Goal: Task Accomplishment & Management: Manage account settings

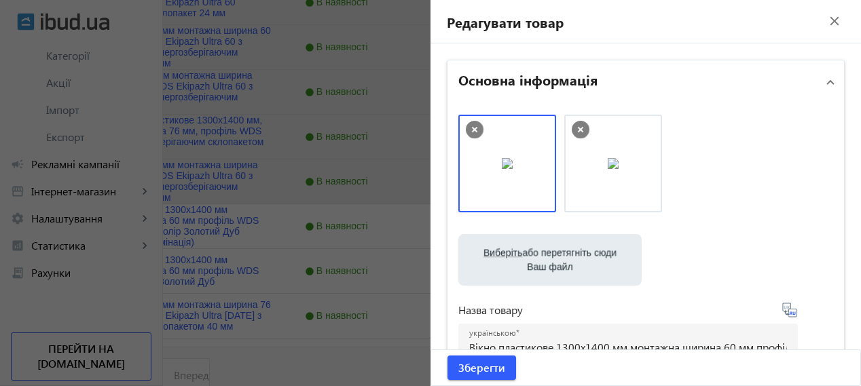
click at [827, 20] on mat-icon "close" at bounding box center [835, 21] width 20 height 20
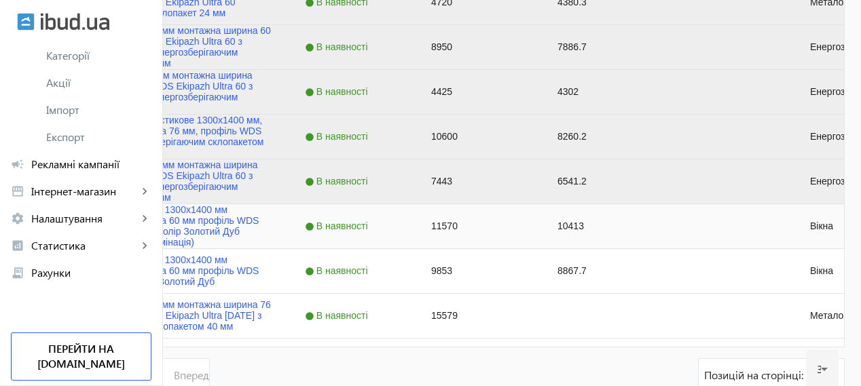
click at [541, 228] on div "11570" at bounding box center [478, 226] width 126 height 44
type input "11400"
click at [46, 225] on input "Press Space to toggle row selection (unchecked)" at bounding box center [39, 226] width 12 height 12
checkbox input "true"
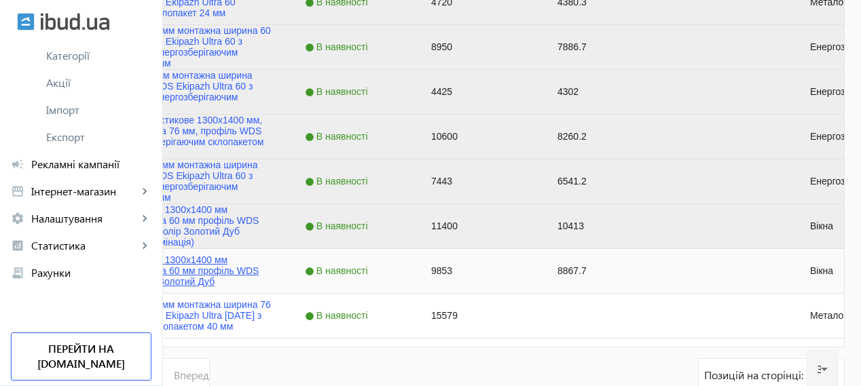
click at [272, 276] on link "Вікно пластикове 1300x1400 мм монтажна ширина 60 мм профіль WDS Ekipazh Ultra 6…" at bounding box center [179, 271] width 186 height 33
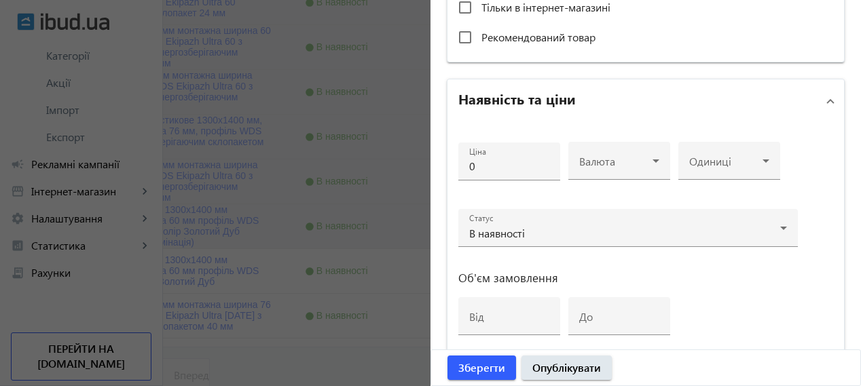
scroll to position [566, 0]
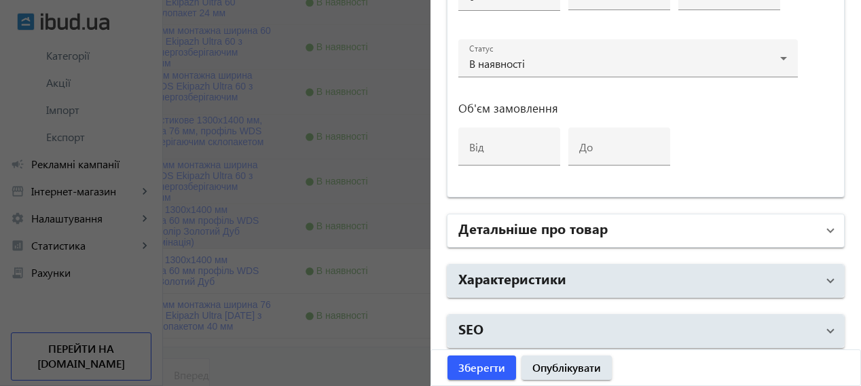
click at [670, 219] on mat-panel-title "Детальніше про товар" at bounding box center [637, 231] width 359 height 24
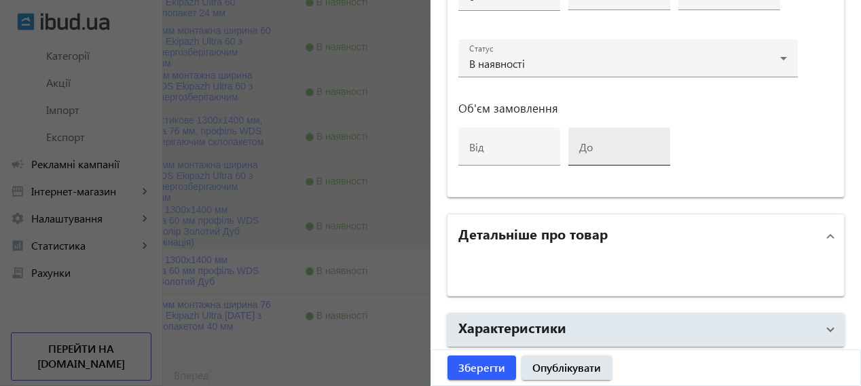
scroll to position [671, 0]
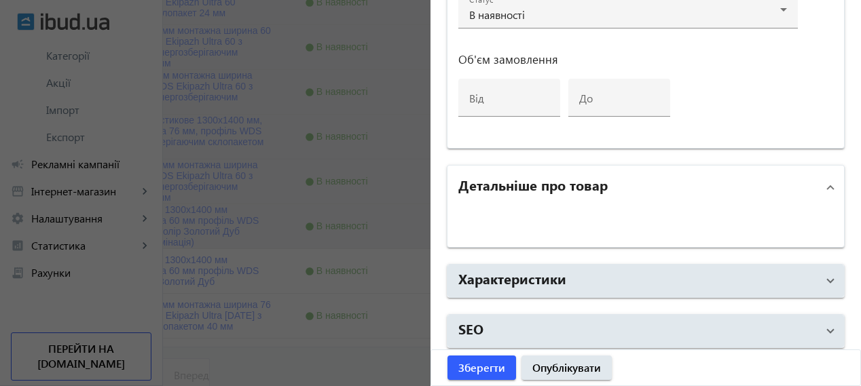
click at [827, 185] on mat-expansion-panel-header "Детальніше про товар" at bounding box center [646, 187] width 397 height 43
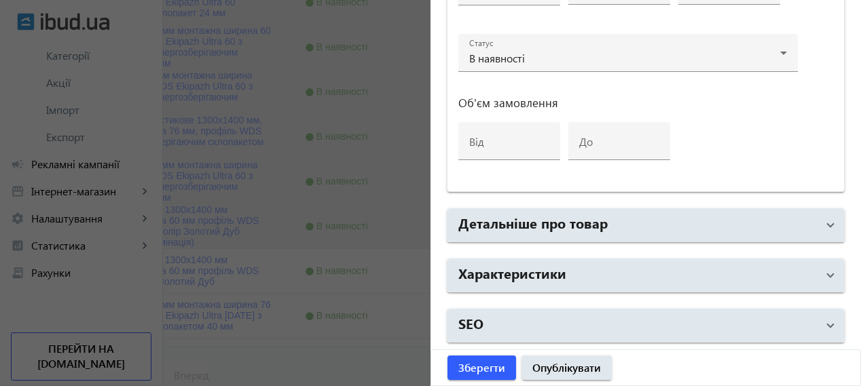
scroll to position [622, 0]
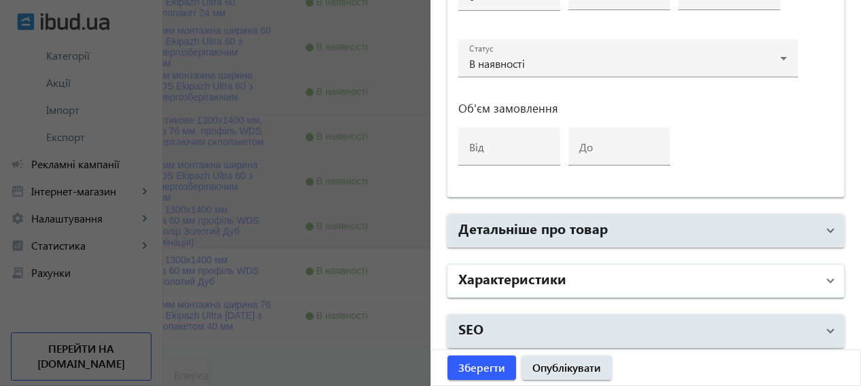
click at [758, 270] on mat-panel-title "Характеристики" at bounding box center [637, 281] width 359 height 24
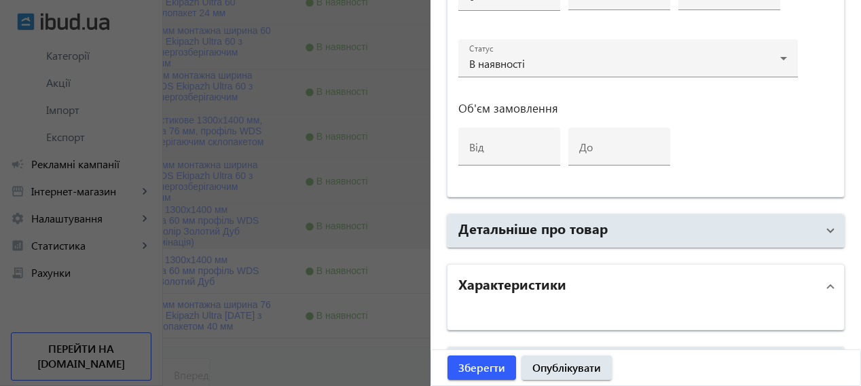
click at [829, 281] on mat-expansion-panel-header "Характеристики" at bounding box center [646, 286] width 397 height 43
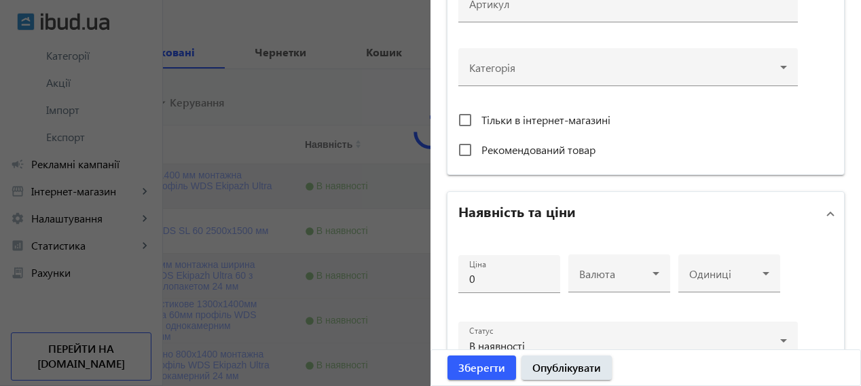
scroll to position [0, 0]
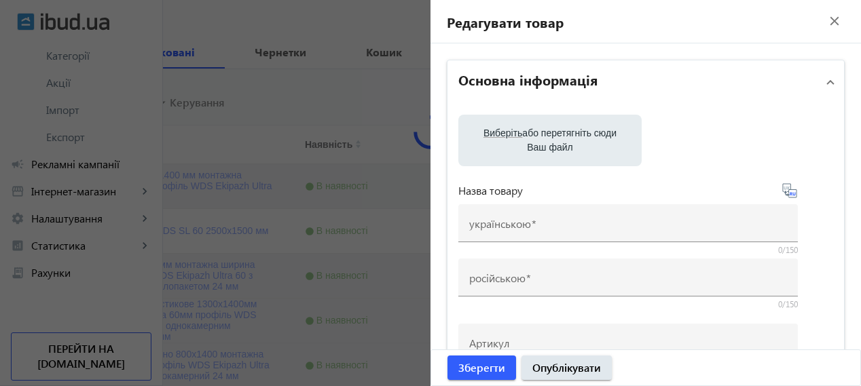
click at [826, 20] on mat-icon "close" at bounding box center [835, 21] width 20 height 20
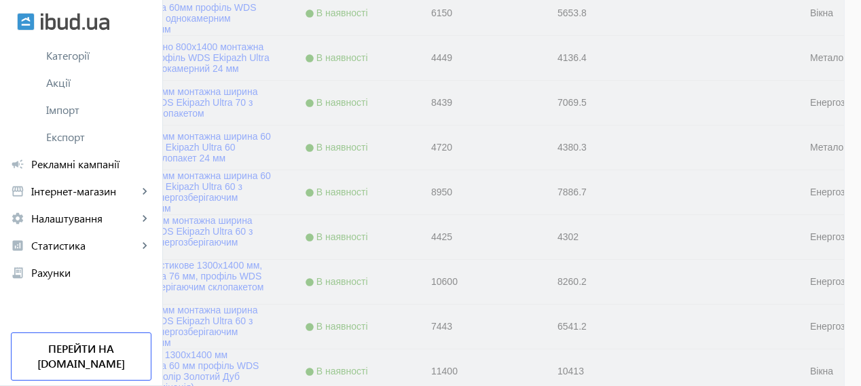
scroll to position [760, 0]
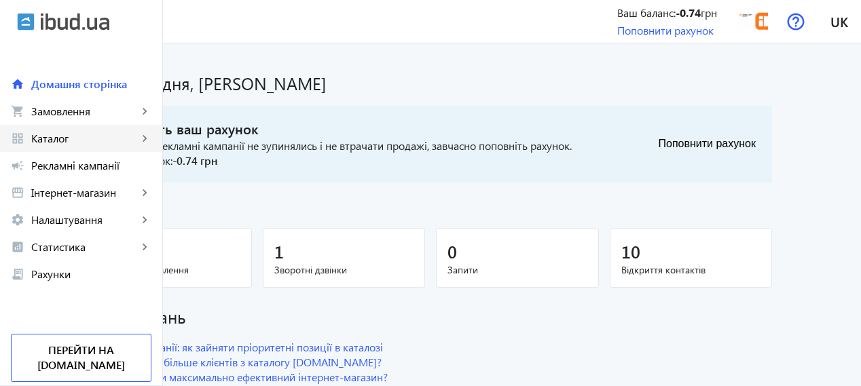
click at [90, 135] on span "Каталог" at bounding box center [84, 139] width 107 height 14
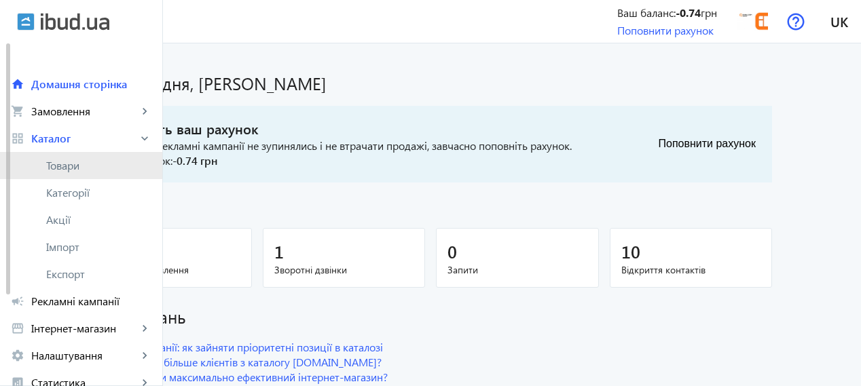
click at [76, 160] on span "Товари" at bounding box center [98, 166] width 105 height 14
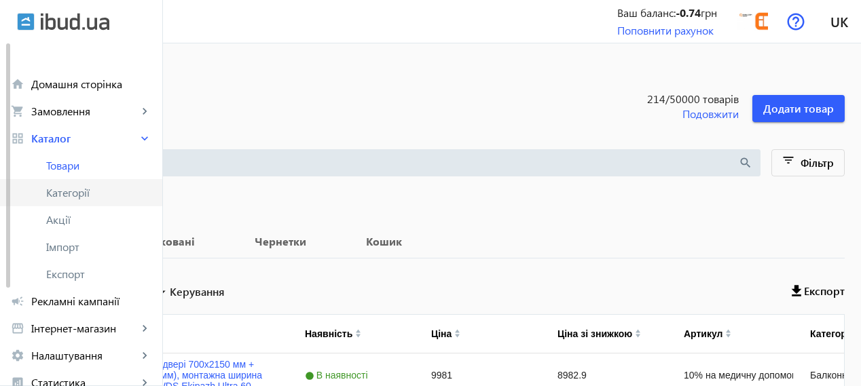
click at [115, 190] on span "Категорії" at bounding box center [98, 193] width 105 height 14
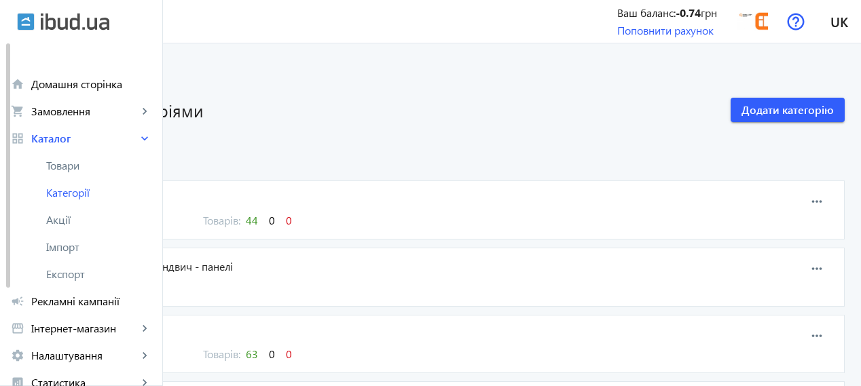
click at [258, 224] on span "44" at bounding box center [252, 220] width 12 height 14
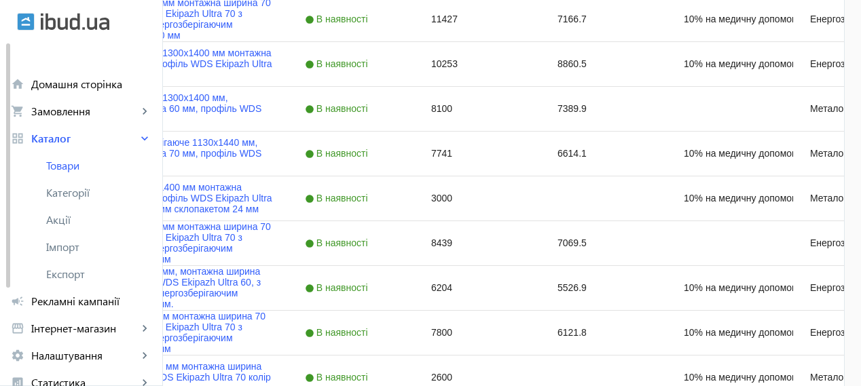
scroll to position [1477, 0]
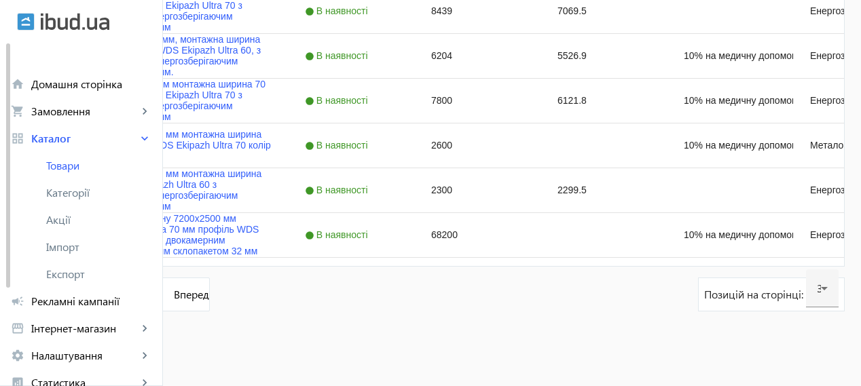
click at [145, 295] on link "2" at bounding box center [128, 295] width 34 height 34
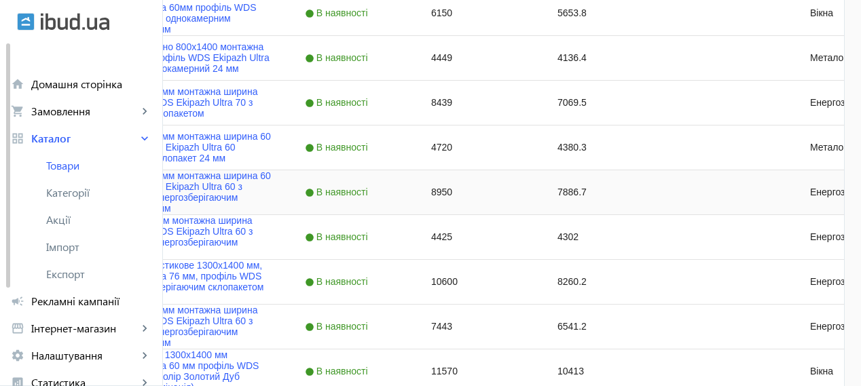
scroll to position [647, 0]
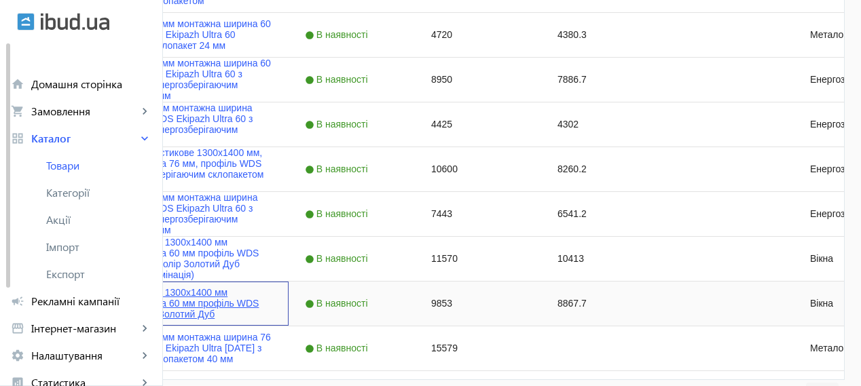
click at [272, 306] on link "Вікно пластикове 1300x1400 мм монтажна ширина 60 мм профіль WDS Ekipazh Ultra 6…" at bounding box center [179, 303] width 186 height 33
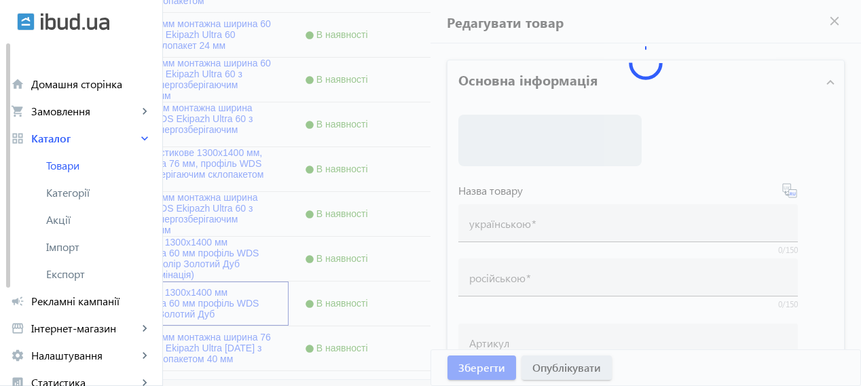
type input "Вікно пластикове 1300x1400 мм монтажна ширина 60 мм профіль WDS Ekipazh Ultra 6…"
type input "Окно пластиковое 1300x1400 мм монтажная ширина 60 мм профиль WDS Ekipazh Ultra …"
type input "9853"
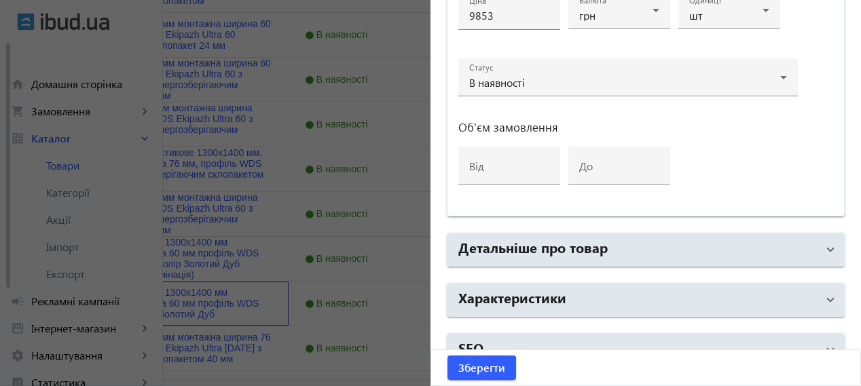
scroll to position [742, 0]
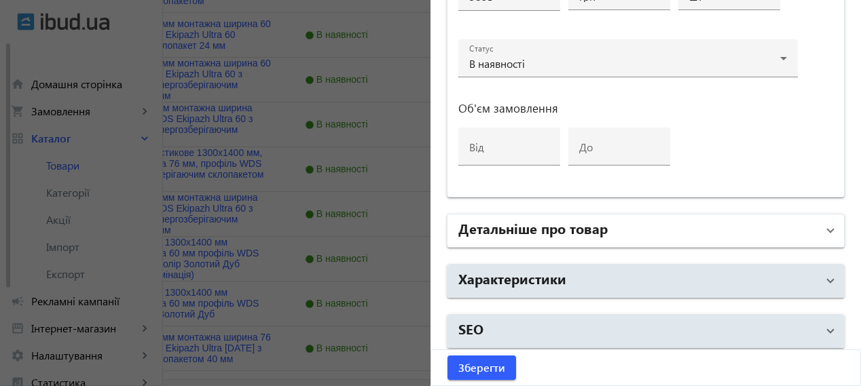
click at [613, 230] on mat-panel-title "Детальніше про товар" at bounding box center [637, 231] width 359 height 24
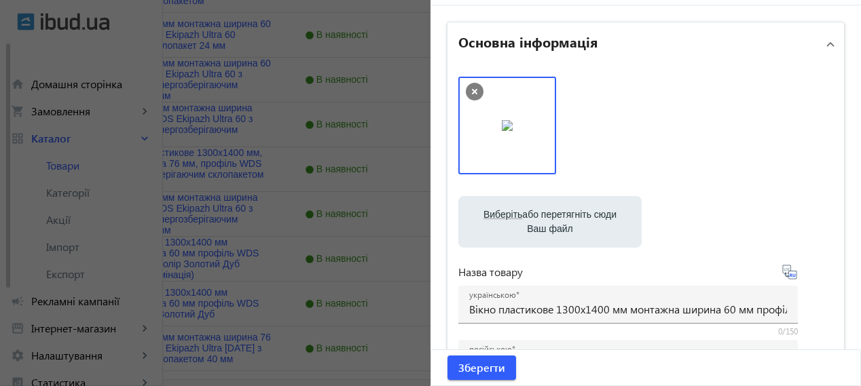
scroll to position [0, 0]
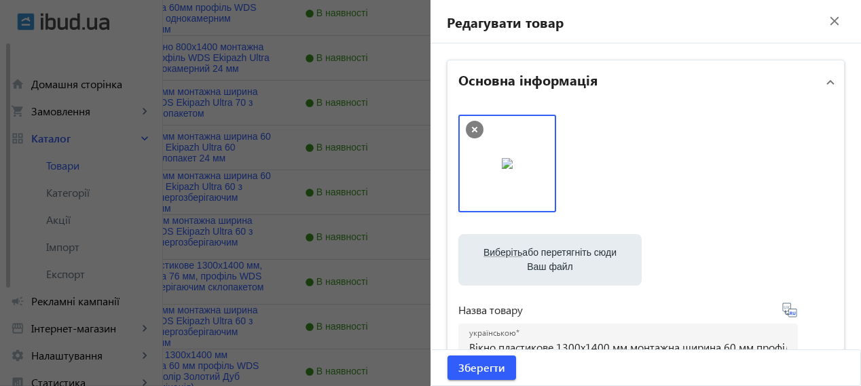
click at [829, 21] on mat-icon "close" at bounding box center [835, 21] width 20 height 20
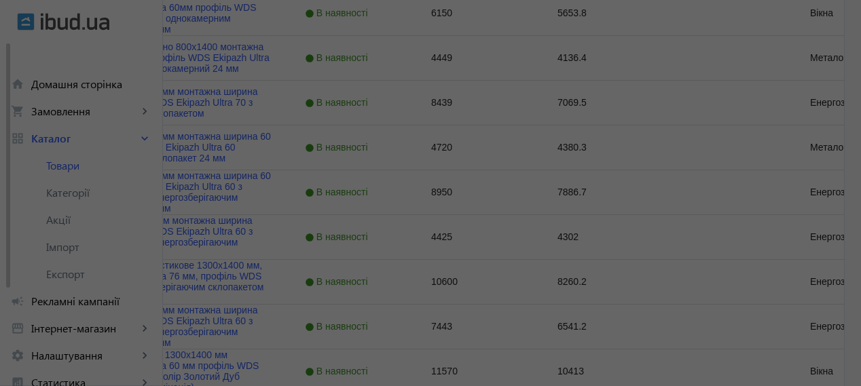
scroll to position [757, 0]
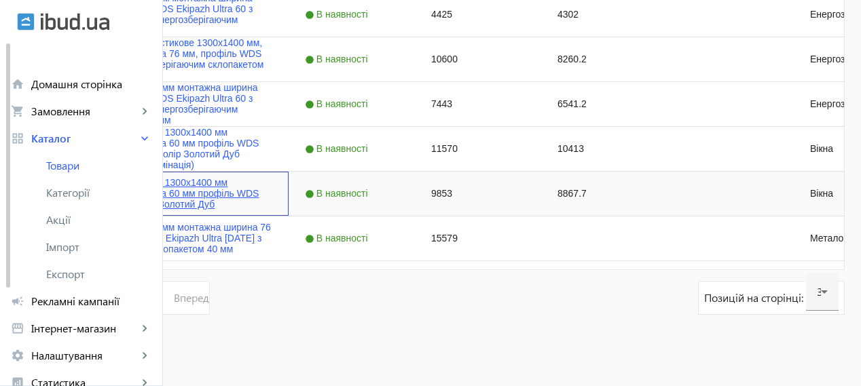
click at [272, 192] on link "Вікно пластикове 1300x1400 мм монтажна ширина 60 мм профіль WDS Ekipazh Ultra 6…" at bounding box center [179, 193] width 186 height 33
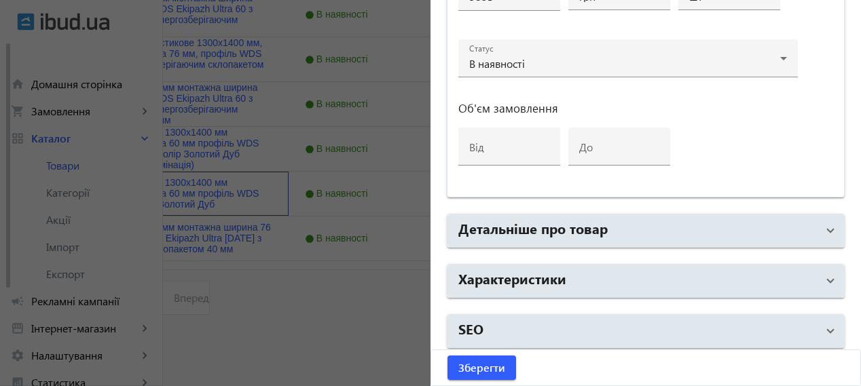
scroll to position [760, 0]
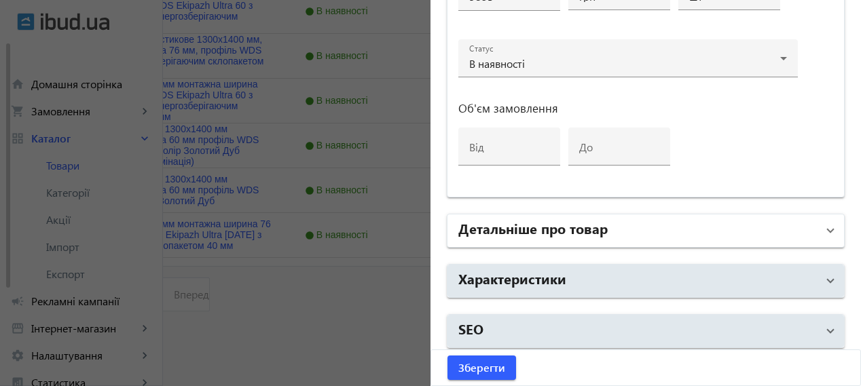
click at [723, 229] on mat-panel-title "Детальніше про товар" at bounding box center [637, 231] width 359 height 24
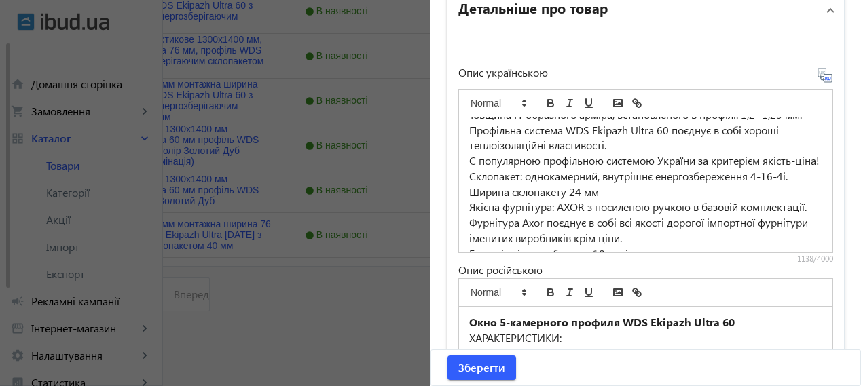
scroll to position [113, 0]
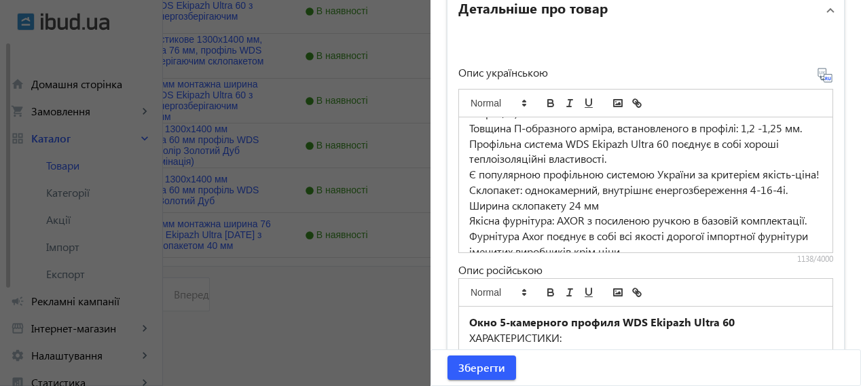
click at [784, 198] on p "Склопакет: однокамерний, внутрішнє енергозбереження 4-16-4і." at bounding box center [645, 191] width 353 height 16
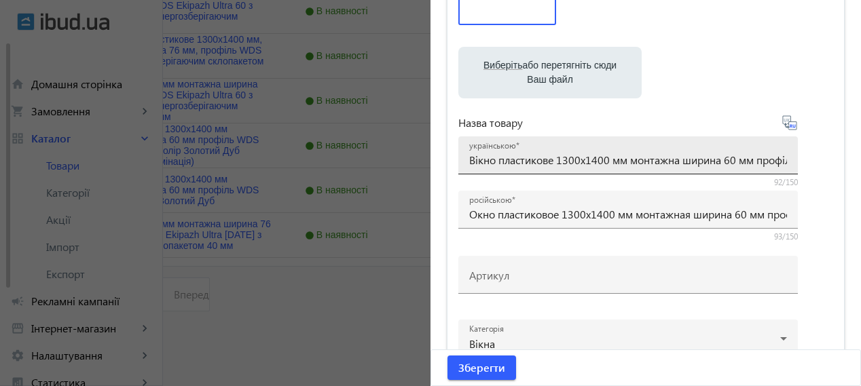
scroll to position [175, 0]
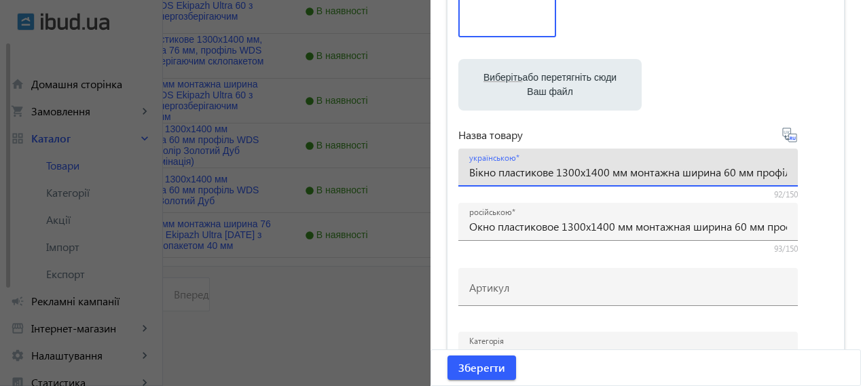
click at [782, 173] on input "Вікно пластикове 1300x1400 мм монтажна ширина 60 мм профіль WDS Ekipazh Ultra 6…" at bounding box center [628, 172] width 318 height 14
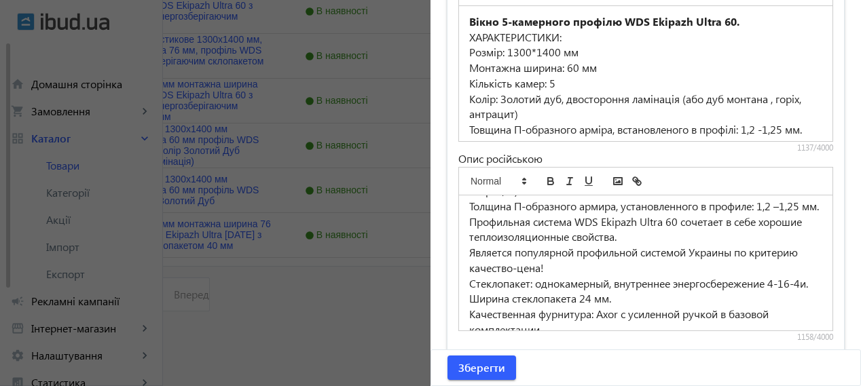
scroll to position [0, 0]
click at [475, 292] on p "Стеклопакет: однокамерный, внутреннее энергосбережение 4-16-4и." at bounding box center [645, 284] width 353 height 16
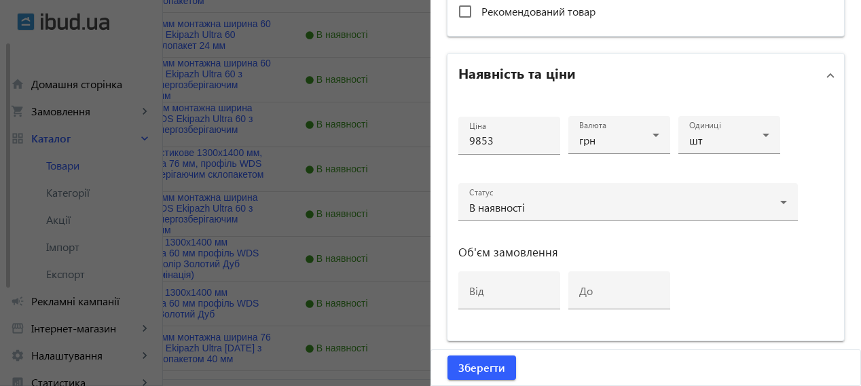
scroll to position [513, 0]
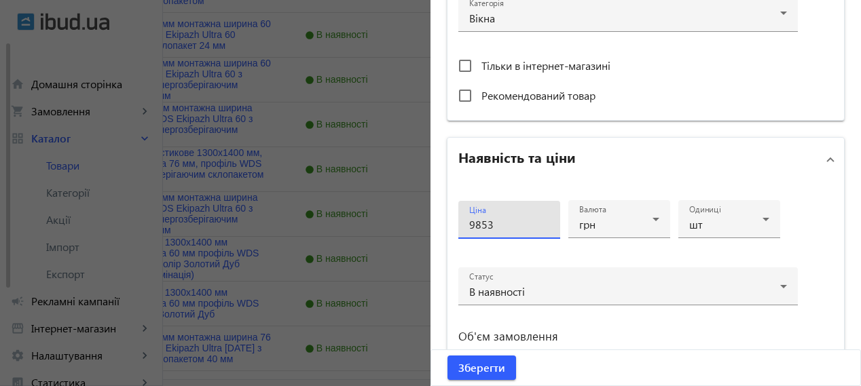
drag, startPoint x: 498, startPoint y: 219, endPoint x: 443, endPoint y: 199, distance: 58.7
click at [447, 199] on mat-expansion-panel "Наявність та ціни Ціна 9853 Валюта грн Одиниці шт Статус В наявності Об'єм замо…" at bounding box center [646, 281] width 398 height 289
type input "11153"
click at [477, 368] on span "Зберегти" at bounding box center [481, 368] width 47 height 15
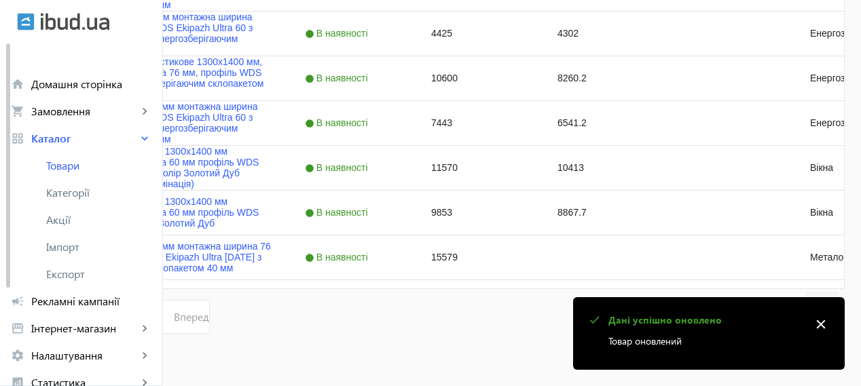
scroll to position [760, 0]
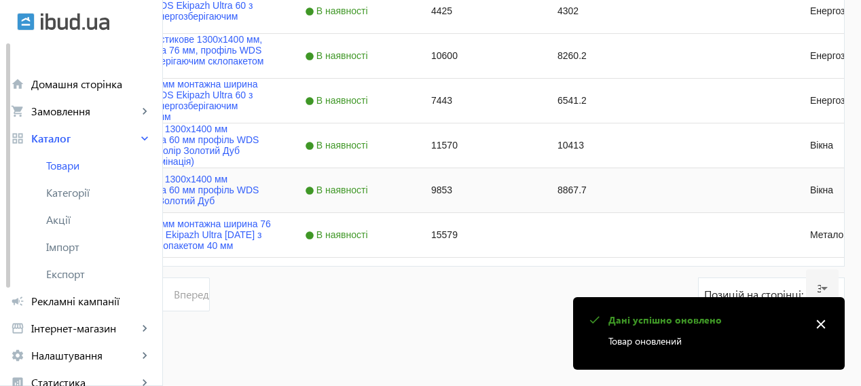
click at [541, 189] on div "9853" at bounding box center [478, 190] width 126 height 44
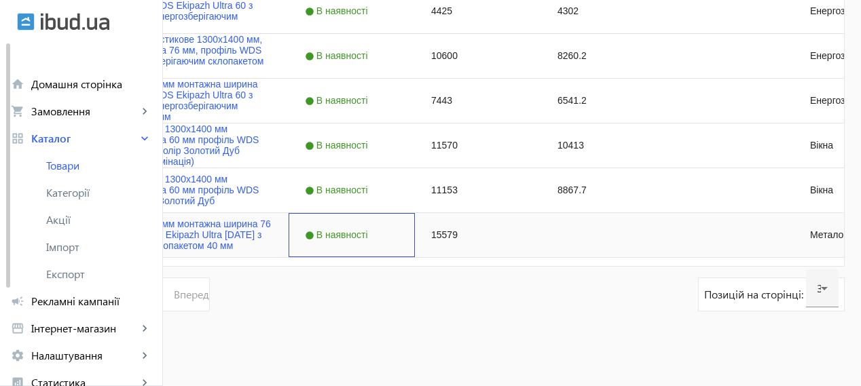
click at [415, 239] on div "В наявності" at bounding box center [352, 235] width 126 height 44
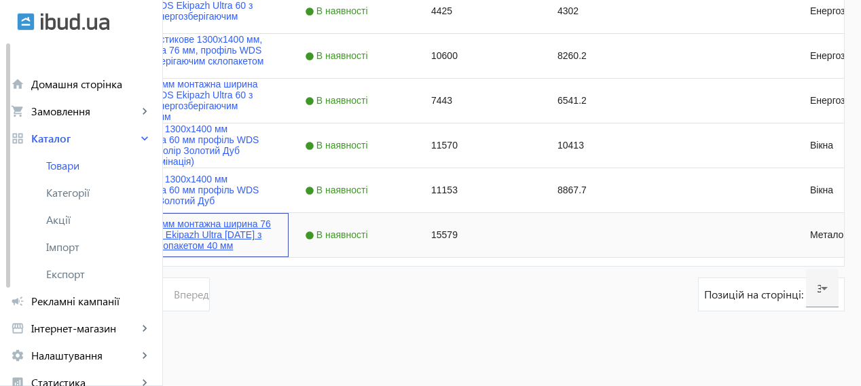
click at [272, 240] on link "Вікно 1700x1400 мм монтажна ширина 76 мм профіль WDS Ekipazh Ultra 76 AD з двок…" at bounding box center [179, 235] width 186 height 33
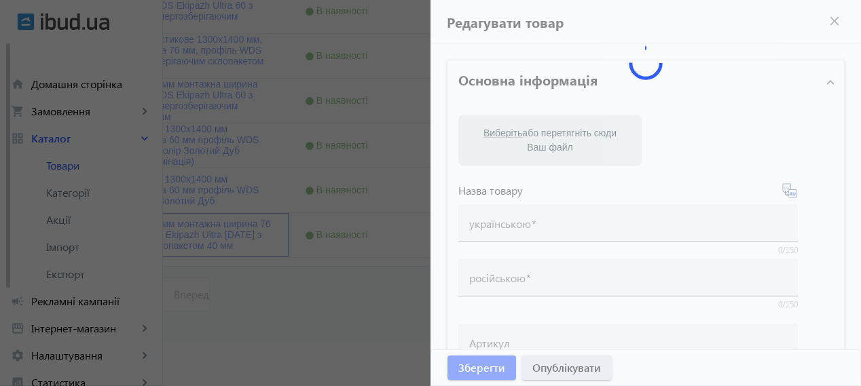
type input "Вікно 1700x1400 мм монтажна ширина 76 мм профіль WDS Ekipazh Ultra 76 AD з двок…"
type input "Окно 1700x1400 мм монтажная ширина 76 мм профиль WDS Ekipazh Ultra 76 AD с двух…"
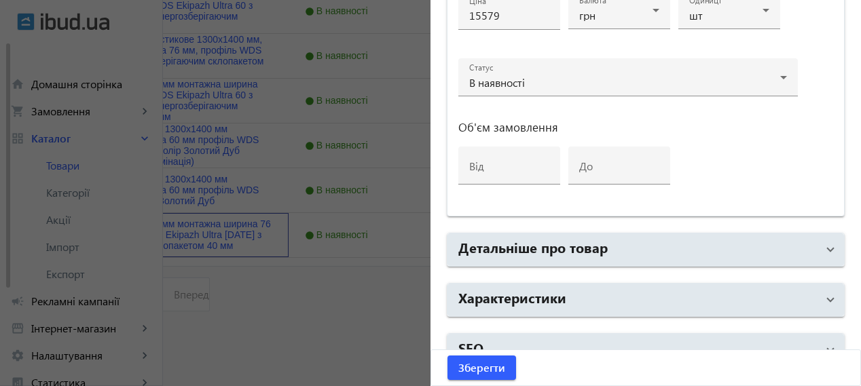
scroll to position [742, 0]
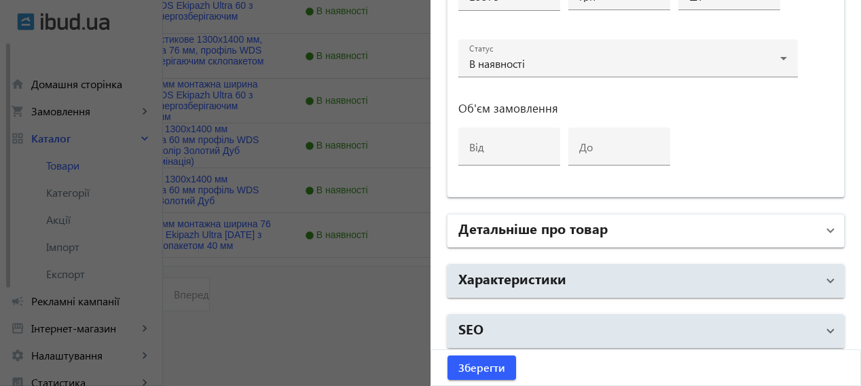
click at [744, 215] on mat-expansion-panel-header "Детальніше про товар" at bounding box center [646, 231] width 397 height 33
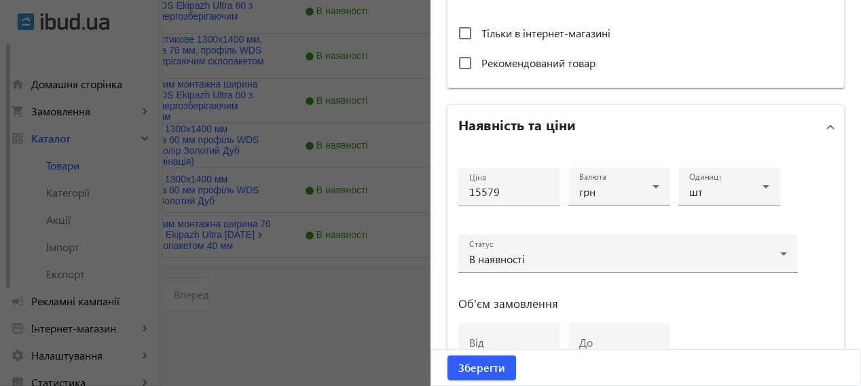
scroll to position [566, 0]
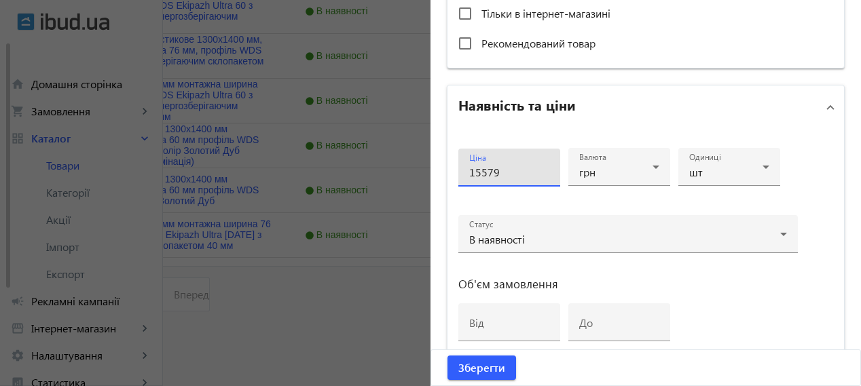
drag, startPoint x: 515, startPoint y: 166, endPoint x: 437, endPoint y: 134, distance: 84.4
click at [437, 134] on div "Основна інформація Виберіть або перетягніть сюди Ваш файл 2860767aa02784f876789…" at bounding box center [646, 249] width 431 height 1542
type input "18050"
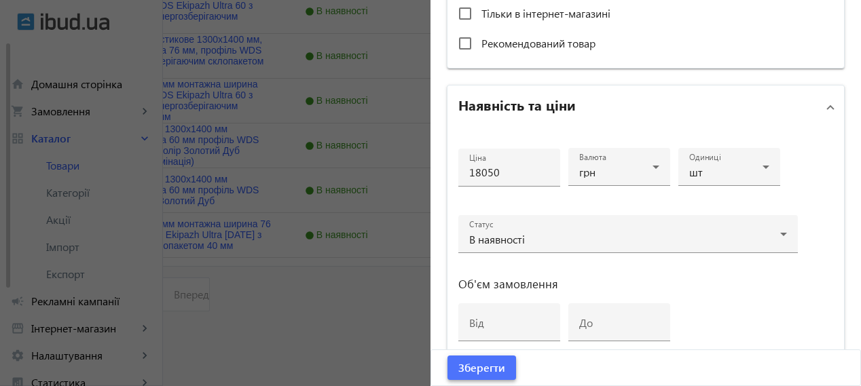
click at [474, 369] on span "Зберегти" at bounding box center [481, 368] width 47 height 15
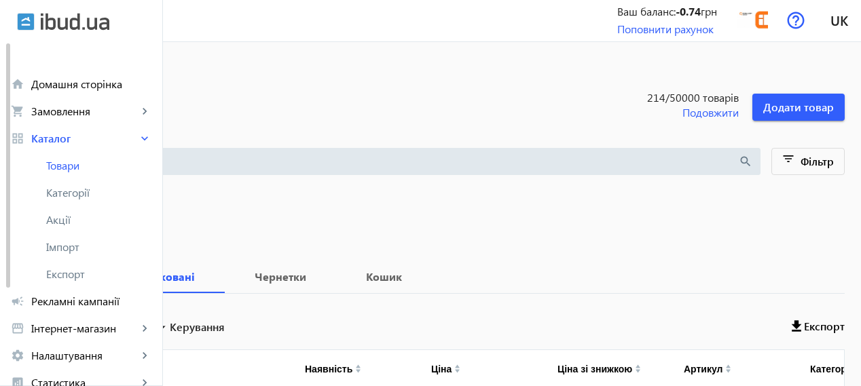
scroll to position [0, 0]
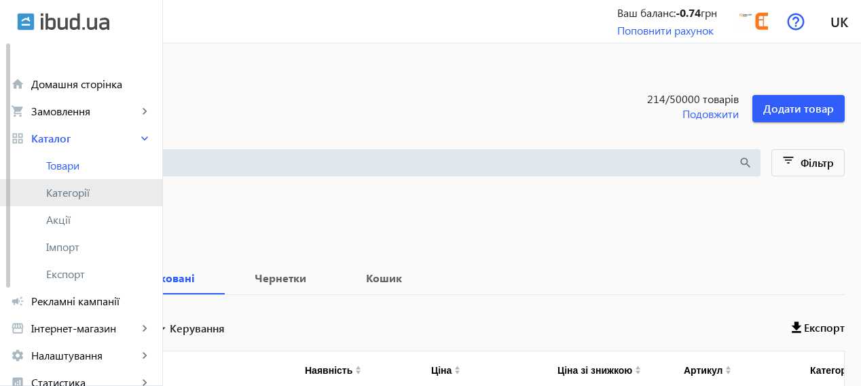
click at [84, 191] on span "Категорії" at bounding box center [98, 193] width 105 height 14
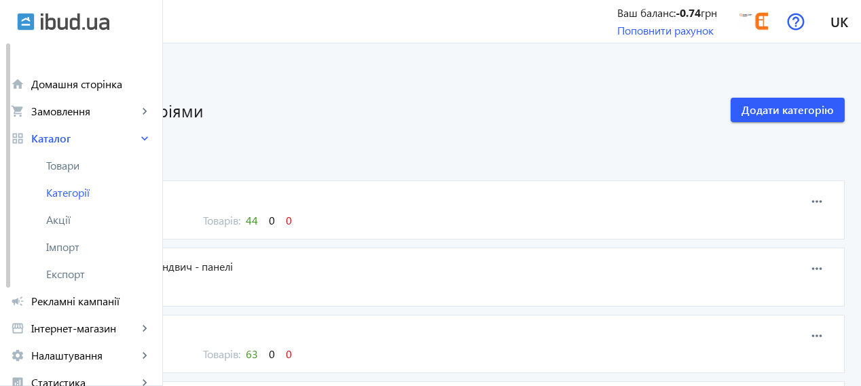
scroll to position [113, 0]
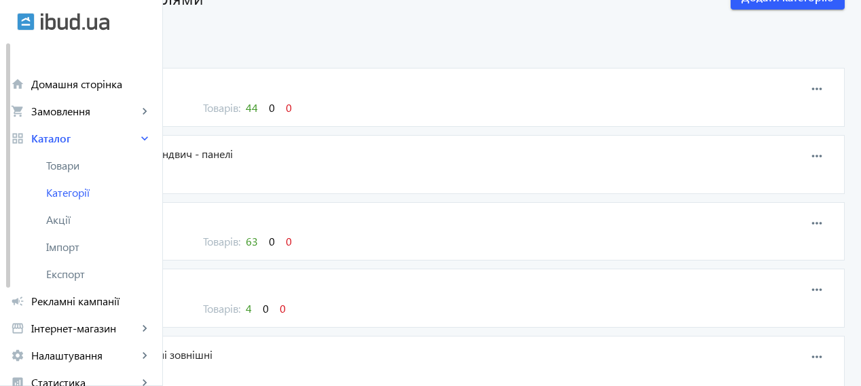
click at [106, 177] on span "22" at bounding box center [100, 174] width 12 height 14
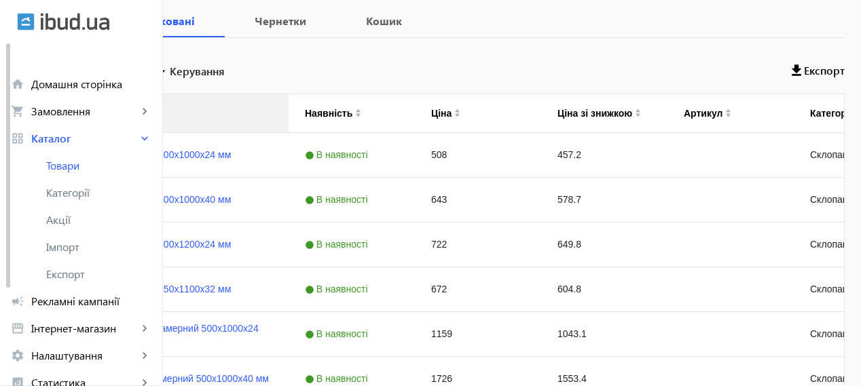
scroll to position [268, 0]
